Goal: Information Seeking & Learning: Check status

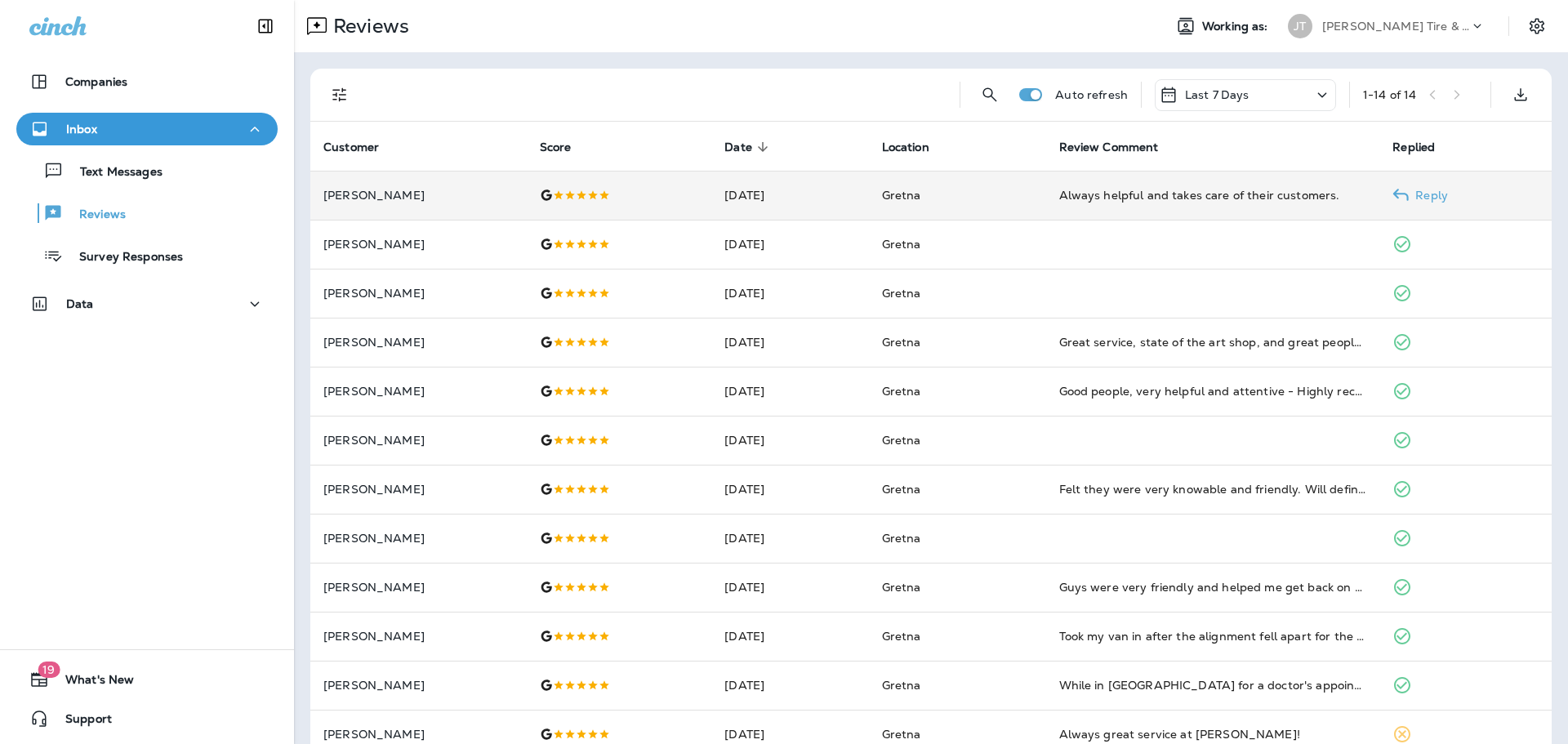
click at [1128, 201] on div "Always helpful and takes care of their customers." at bounding box center [1213, 195] width 308 height 17
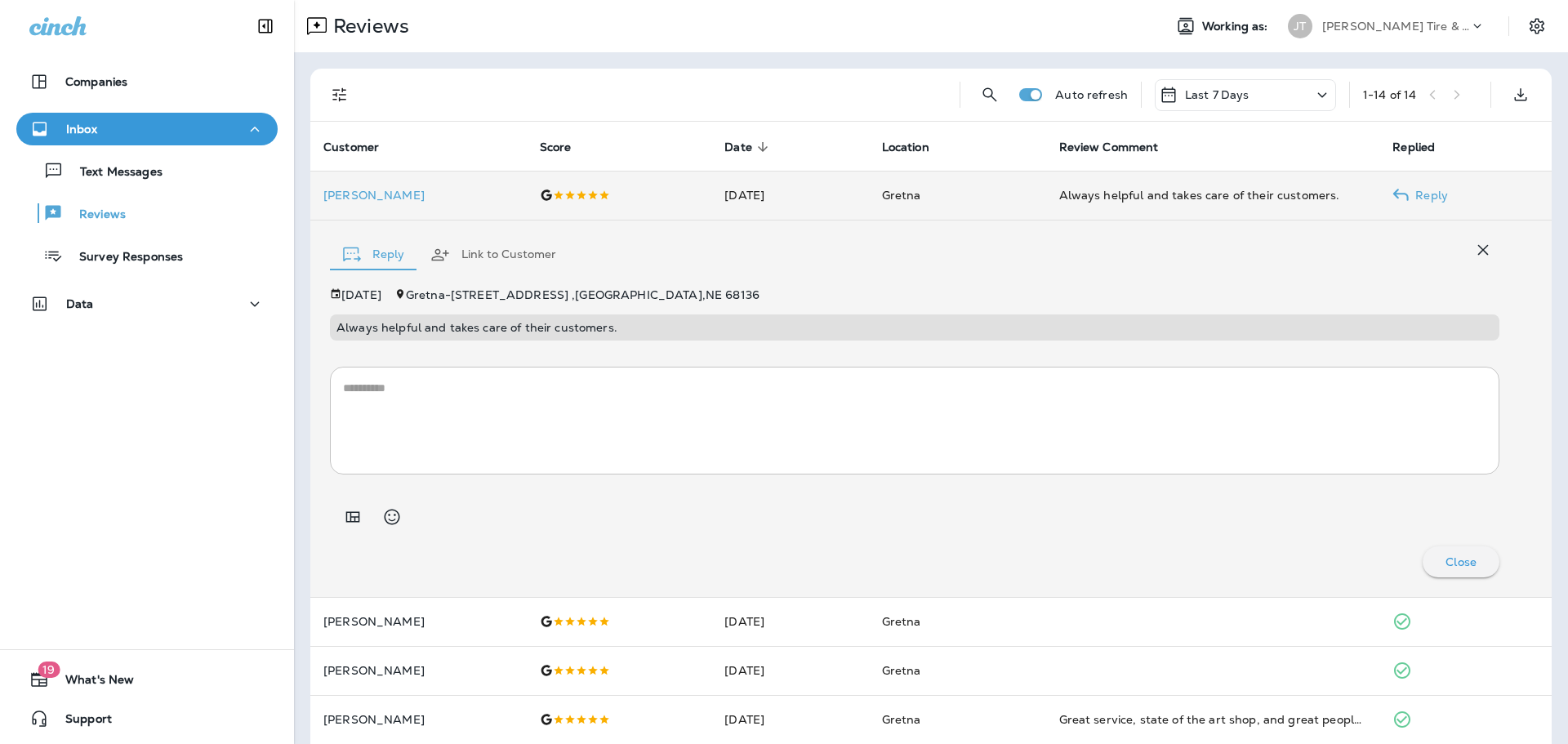
click at [1104, 198] on div "Always helpful and takes care of their customers." at bounding box center [1213, 195] width 308 height 17
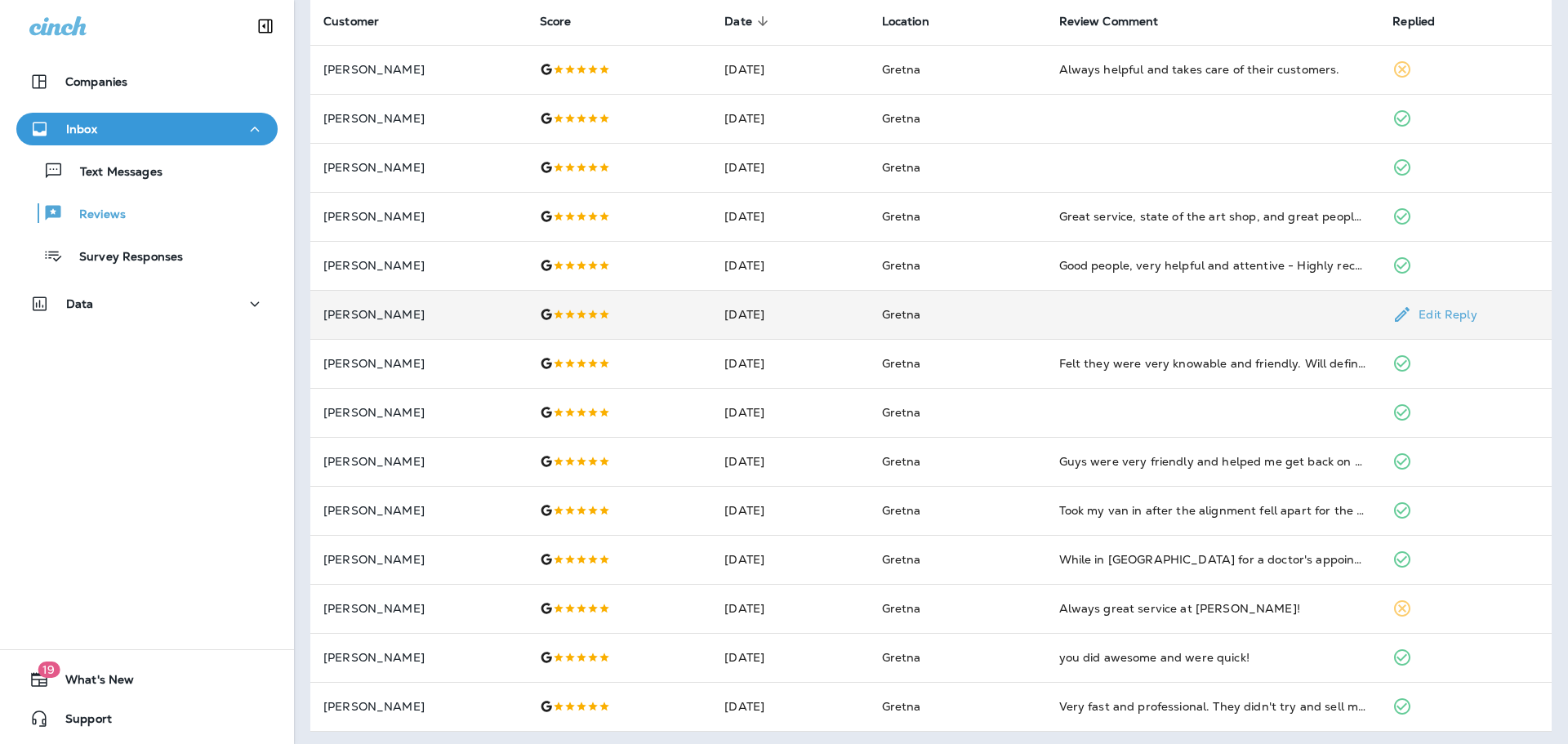
scroll to position [130, 0]
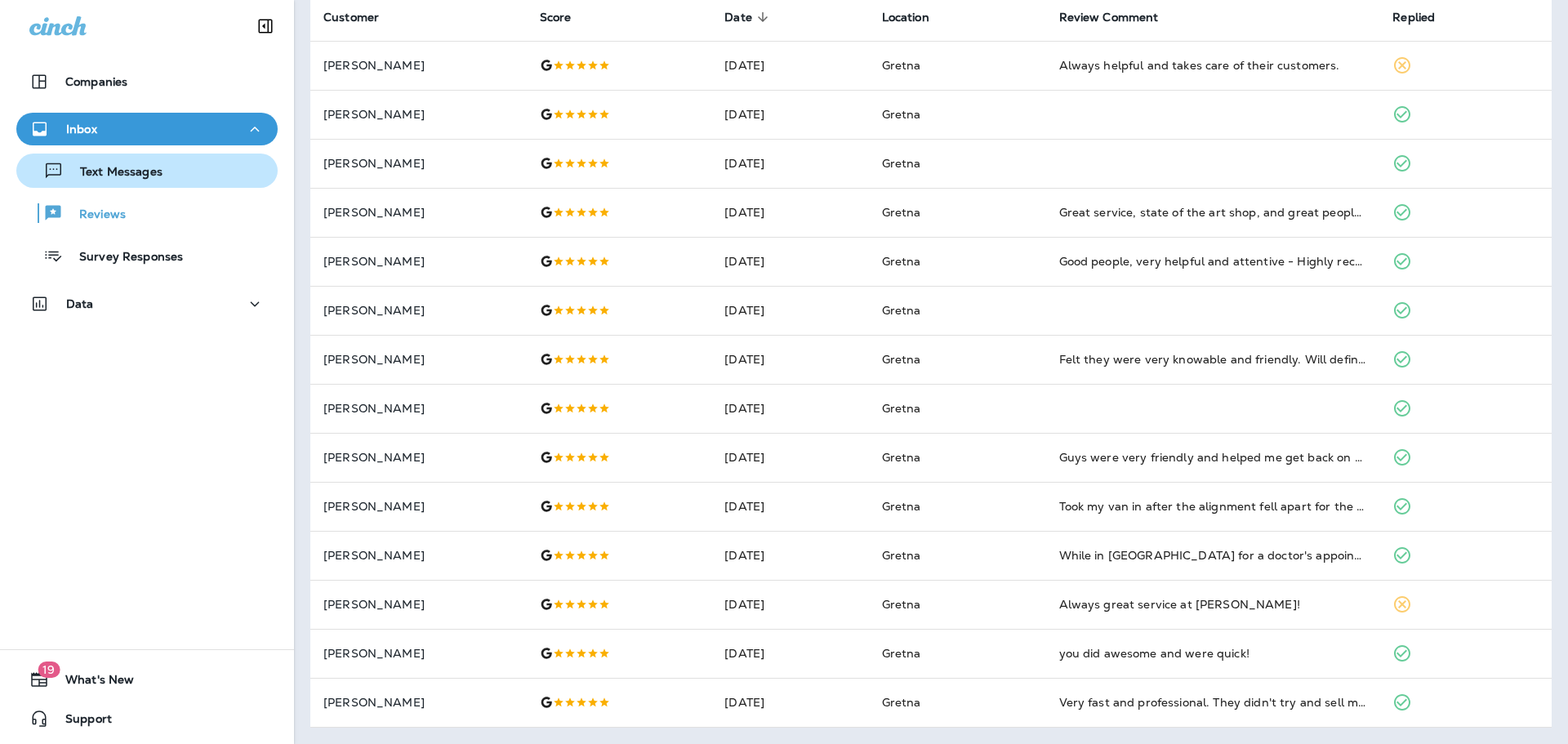
click at [123, 177] on p "Text Messages" at bounding box center [114, 173] width 99 height 16
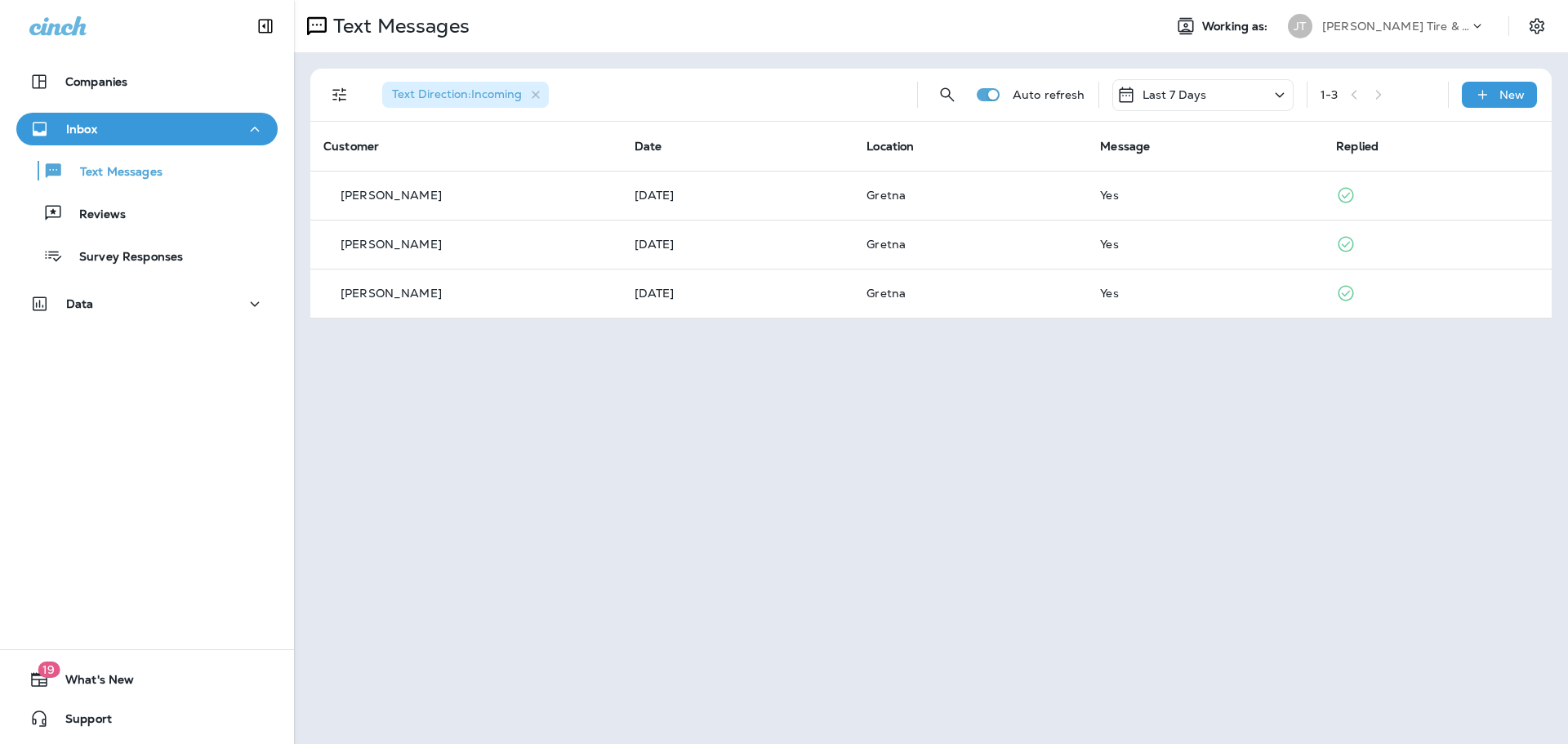
click at [1181, 101] on p "Last 7 Days" at bounding box center [1174, 94] width 64 height 13
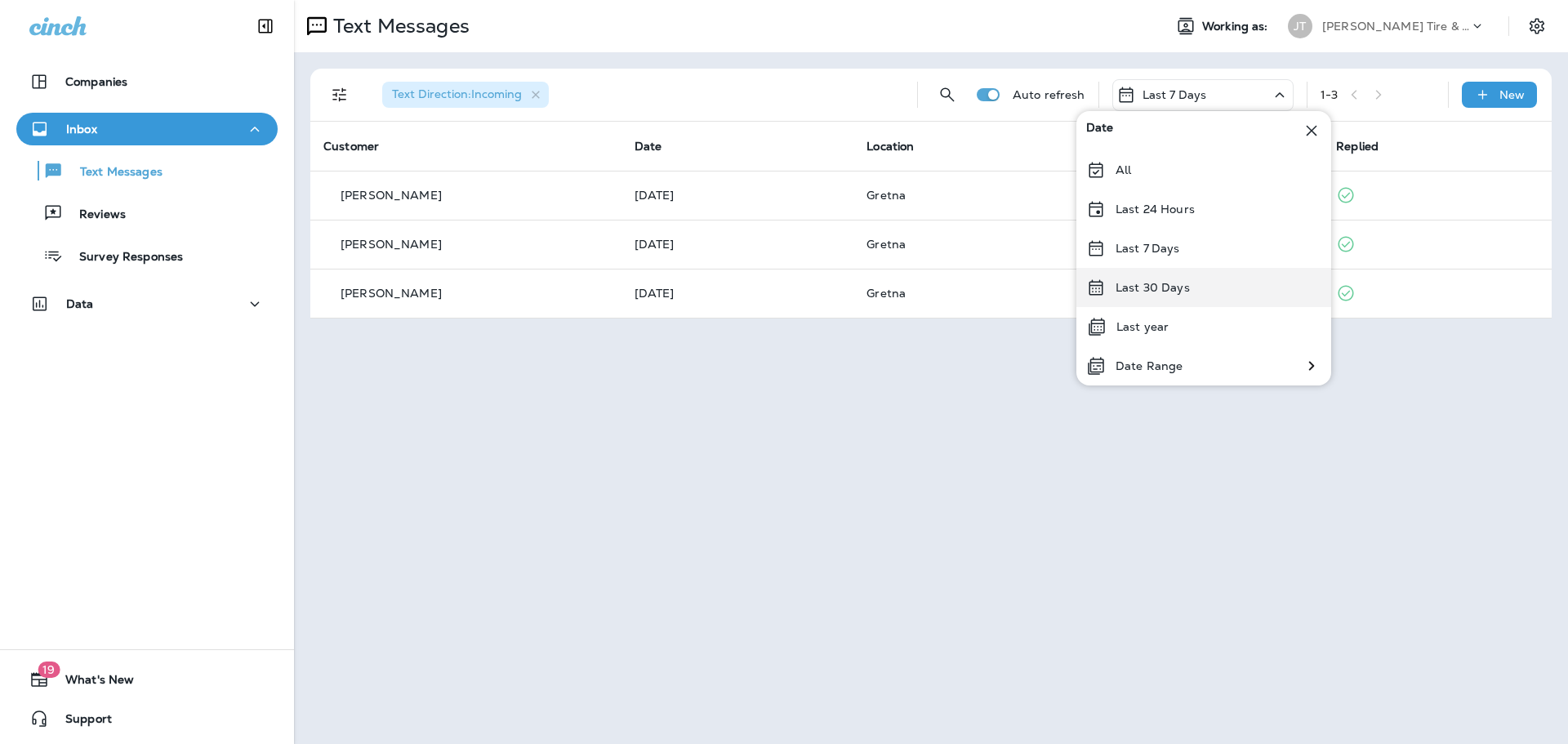
click at [1151, 278] on div "Last 30 Days" at bounding box center [1203, 287] width 254 height 39
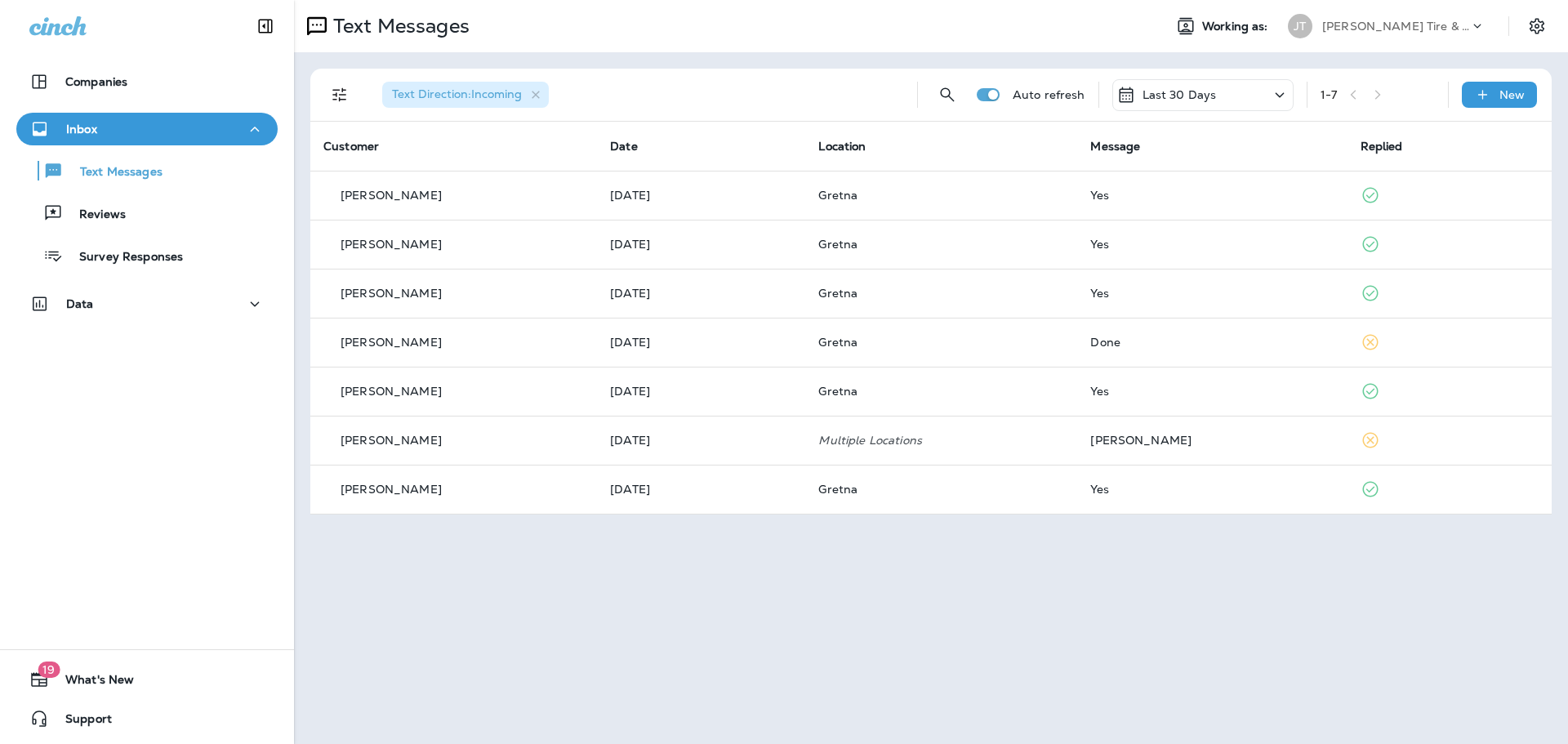
click at [1228, 95] on div "Last 30 Days" at bounding box center [1202, 95] width 182 height 32
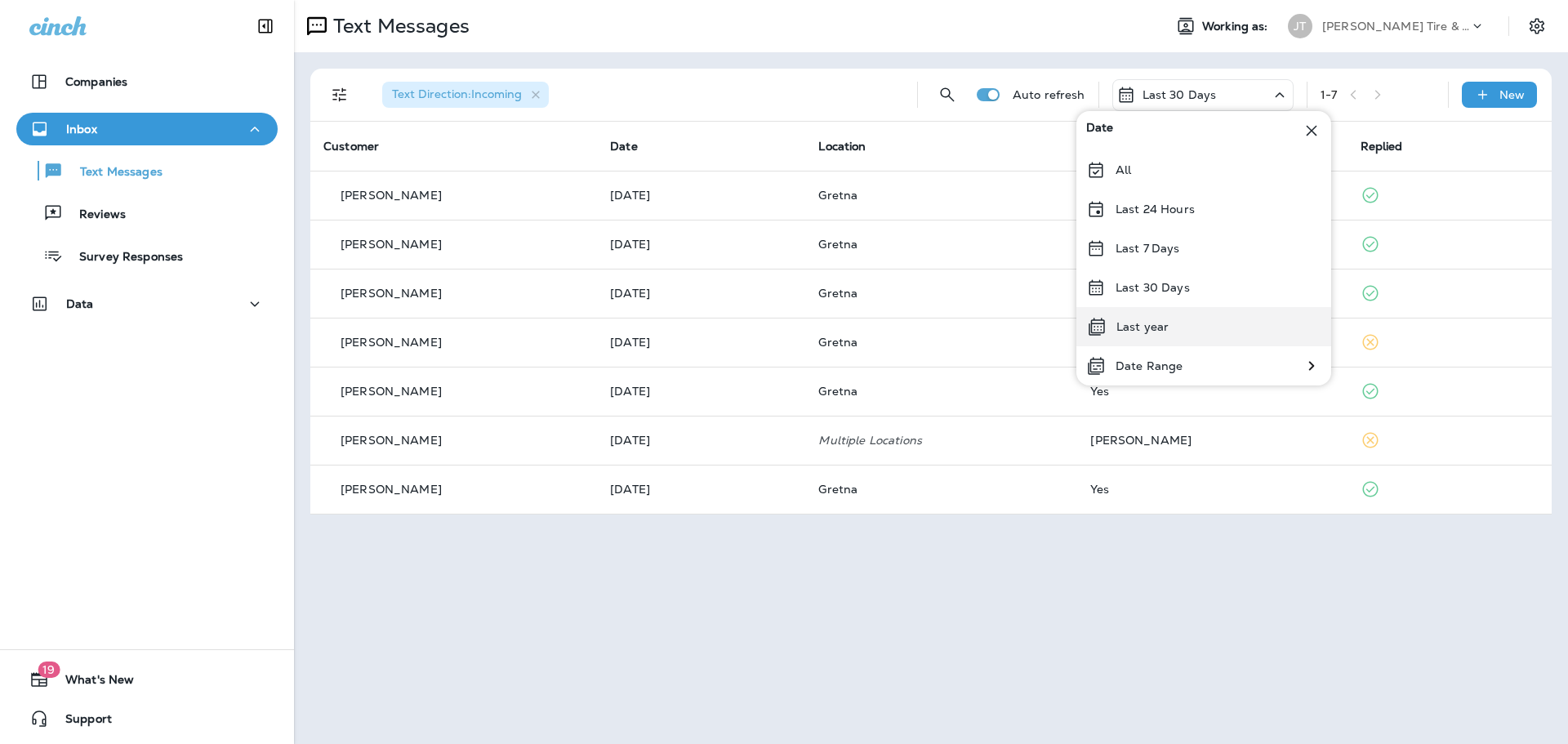
click at [1156, 326] on p "Last year" at bounding box center [1143, 326] width 52 height 13
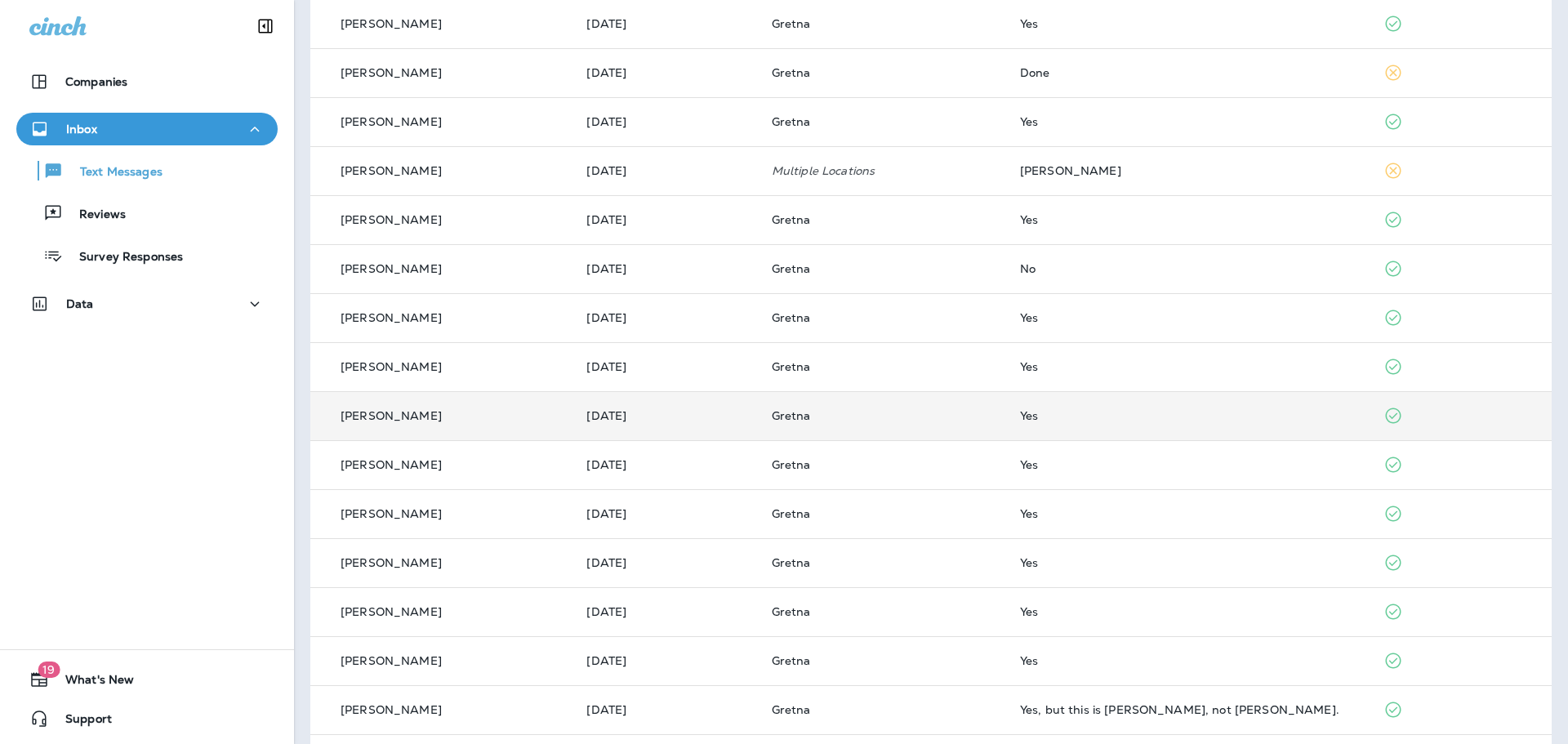
scroll to position [245, 0]
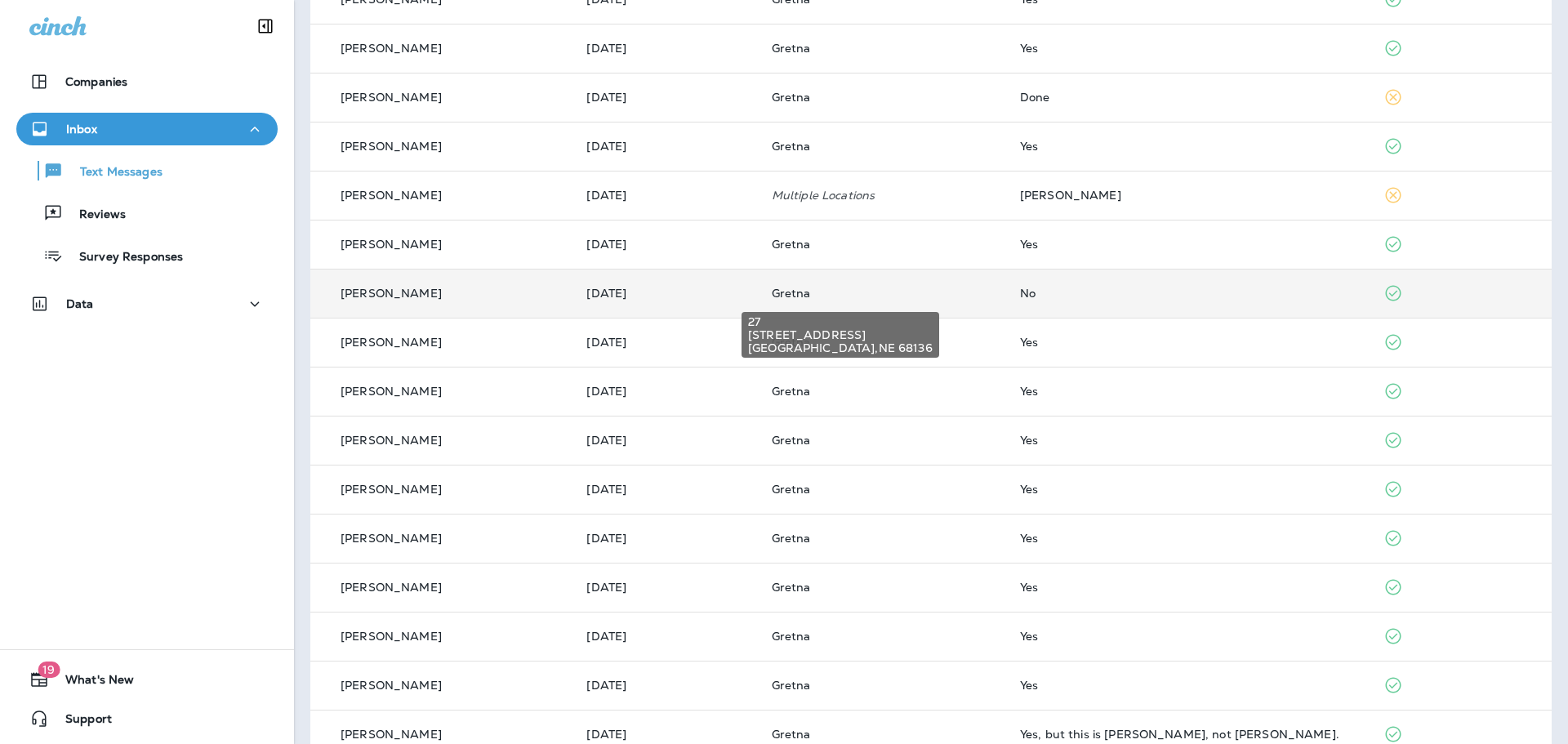
click at [783, 300] on span "Gretna" at bounding box center [791, 292] width 39 height 15
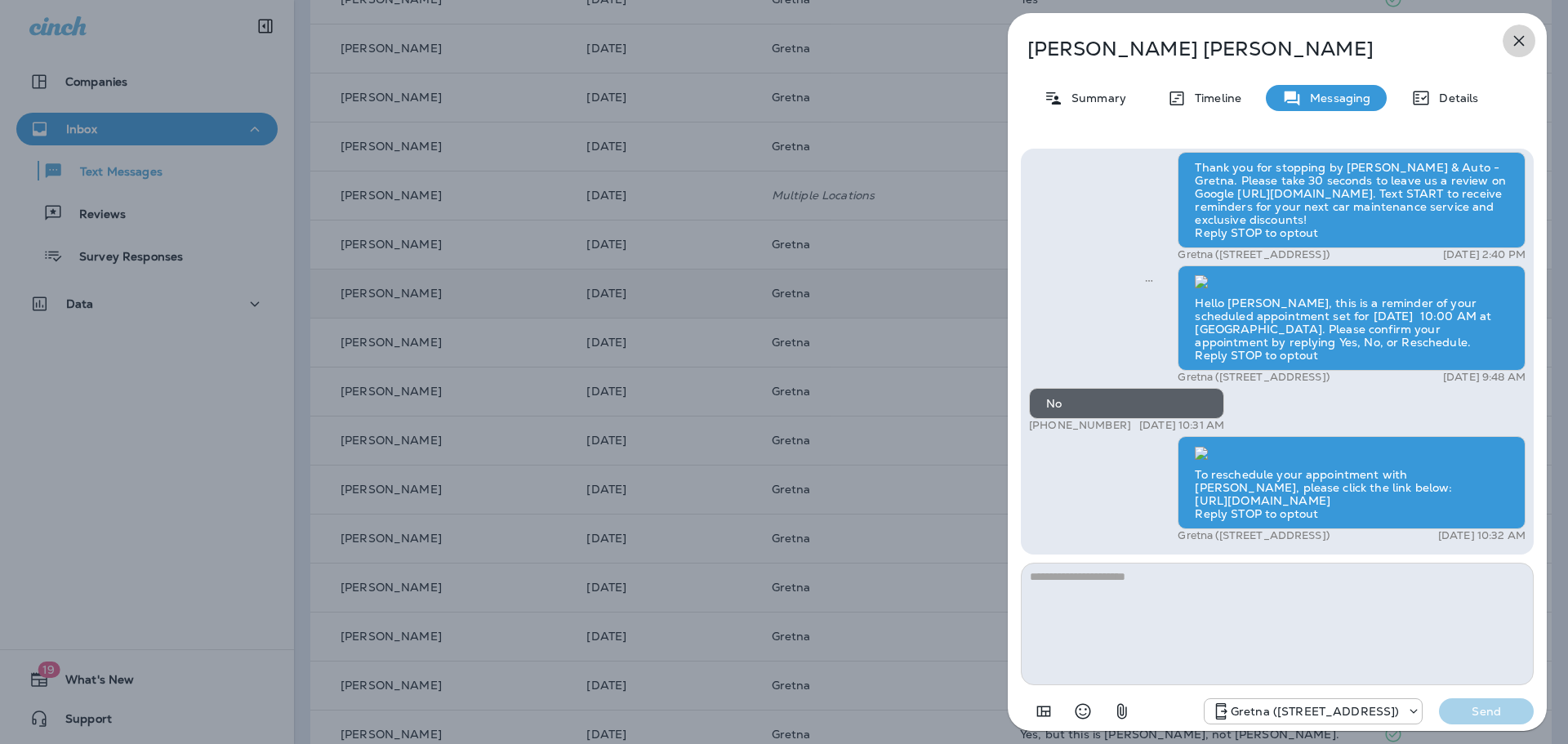
click at [1516, 44] on icon "button" at bounding box center [1518, 41] width 11 height 11
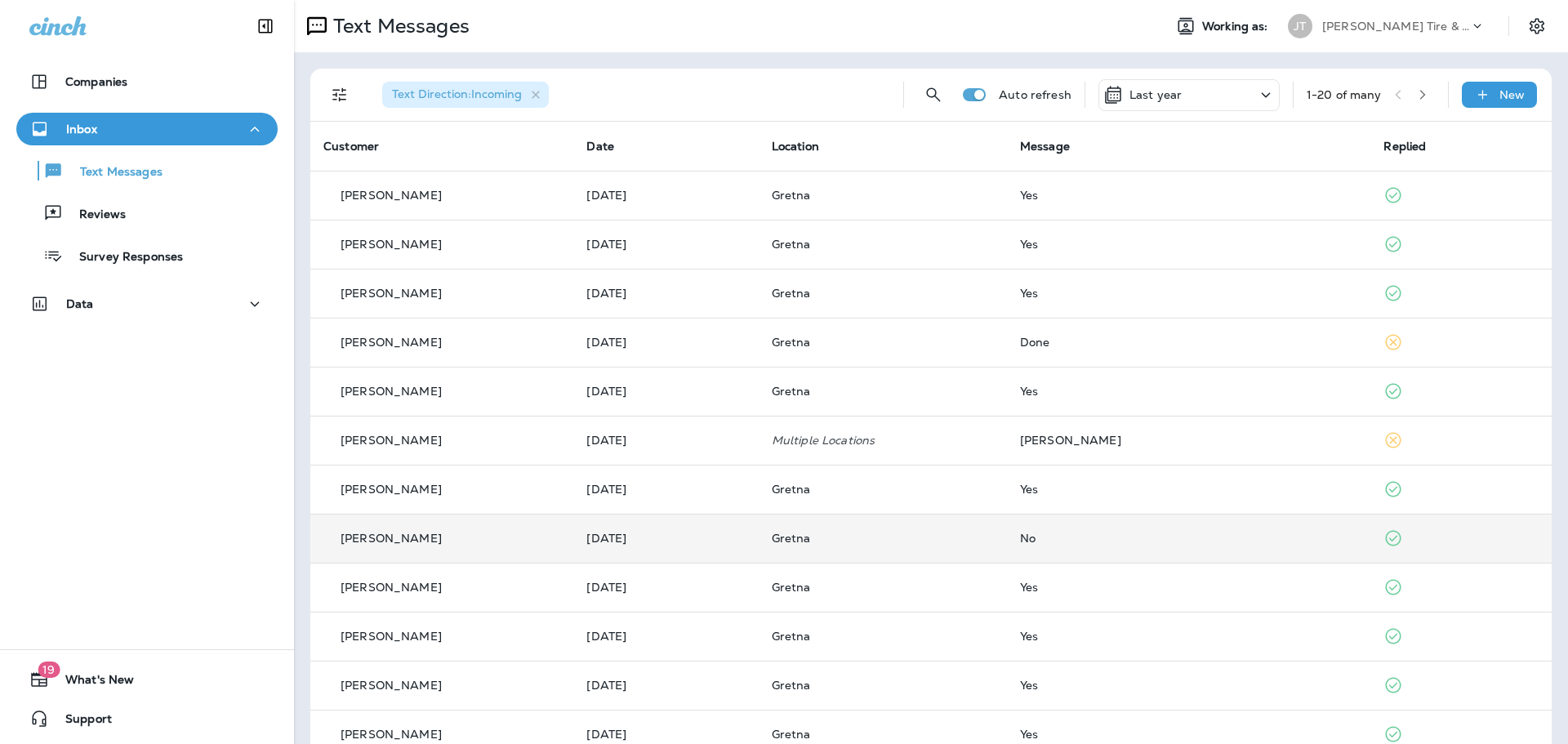
click at [1417, 96] on icon "button" at bounding box center [1422, 95] width 12 height 12
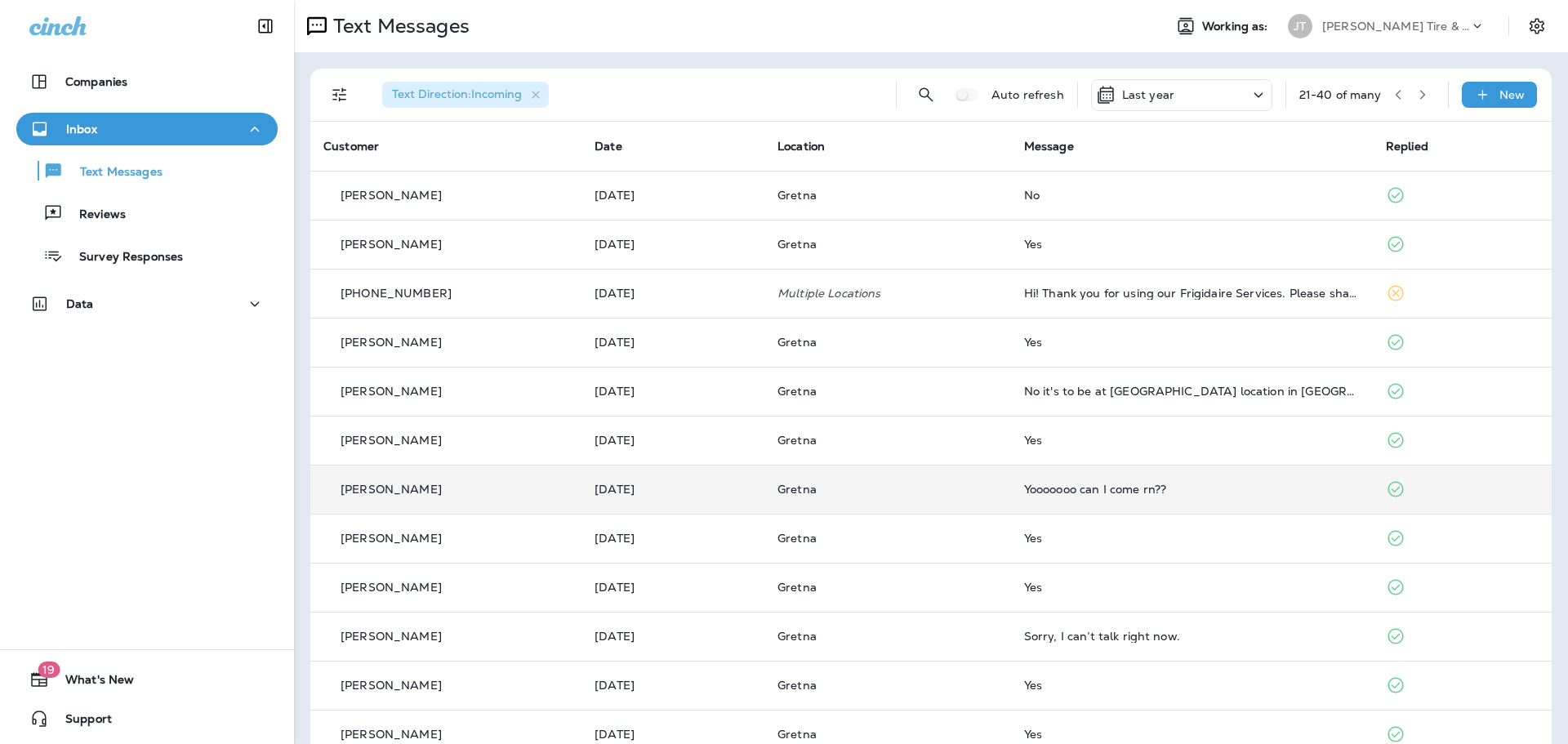
click at [1087, 490] on div "Yooooooo can I come rn??" at bounding box center [1192, 489] width 336 height 13
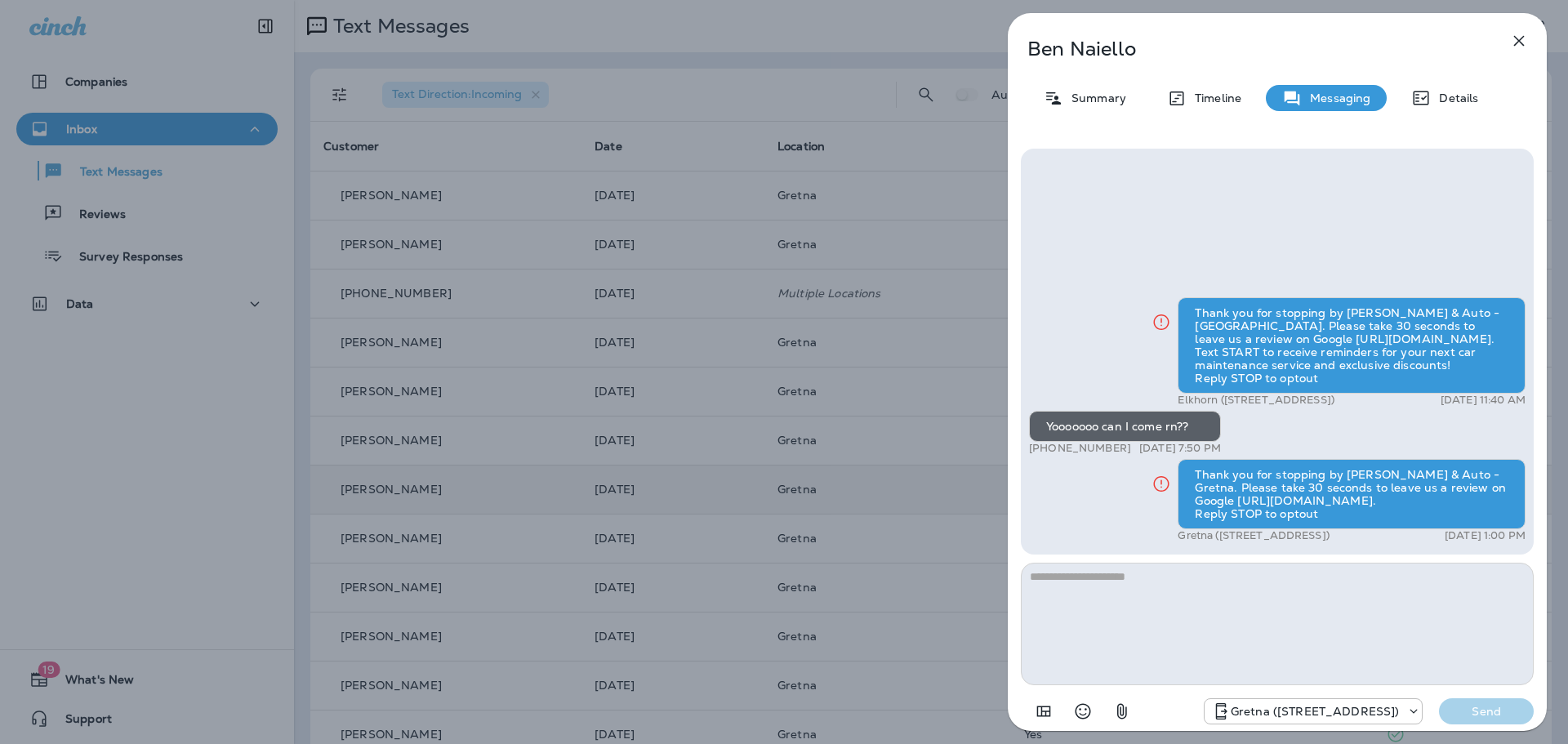
click at [1516, 44] on icon "button" at bounding box center [1518, 41] width 11 height 11
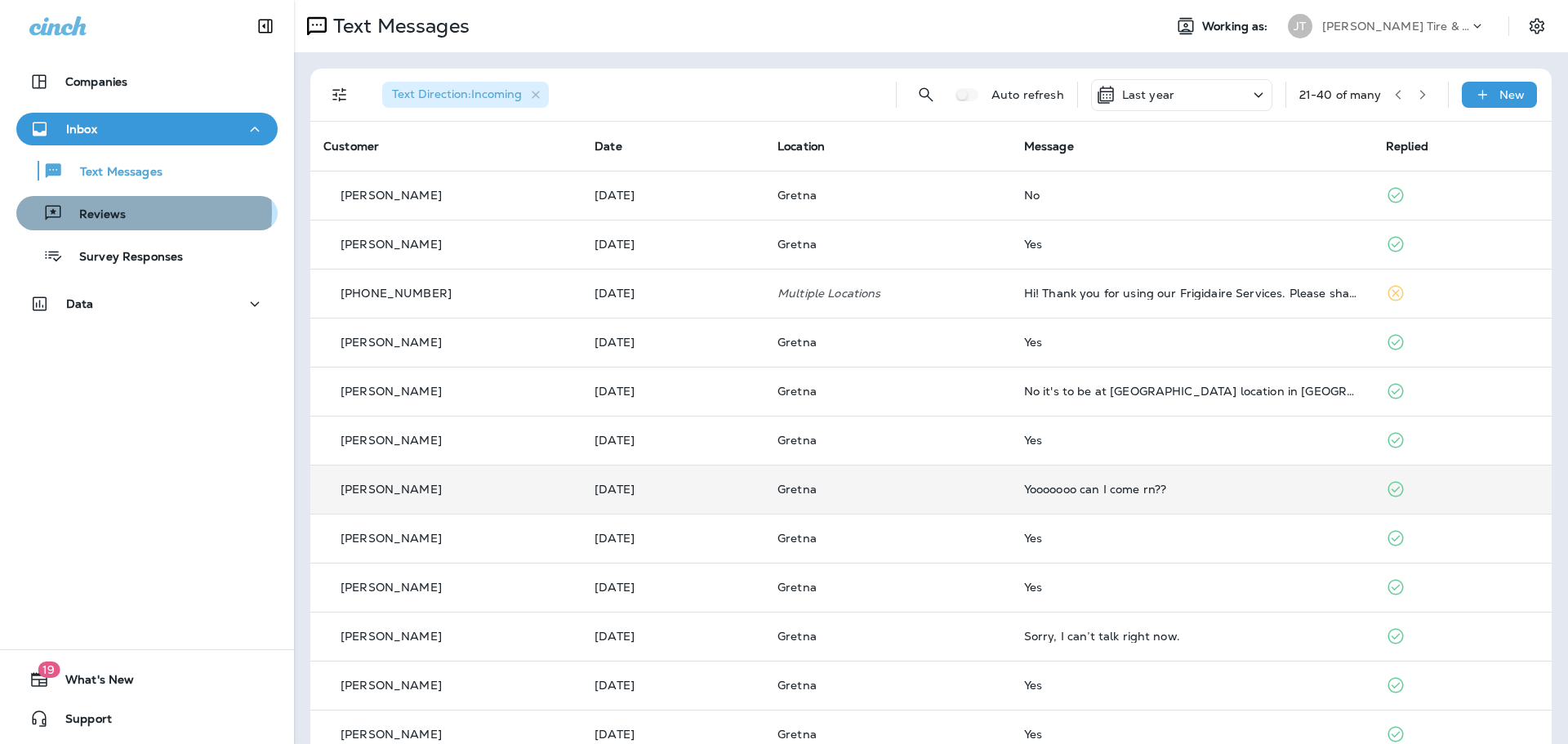
click at [114, 212] on p "Reviews" at bounding box center [94, 216] width 63 height 16
